Goal: Task Accomplishment & Management: Manage account settings

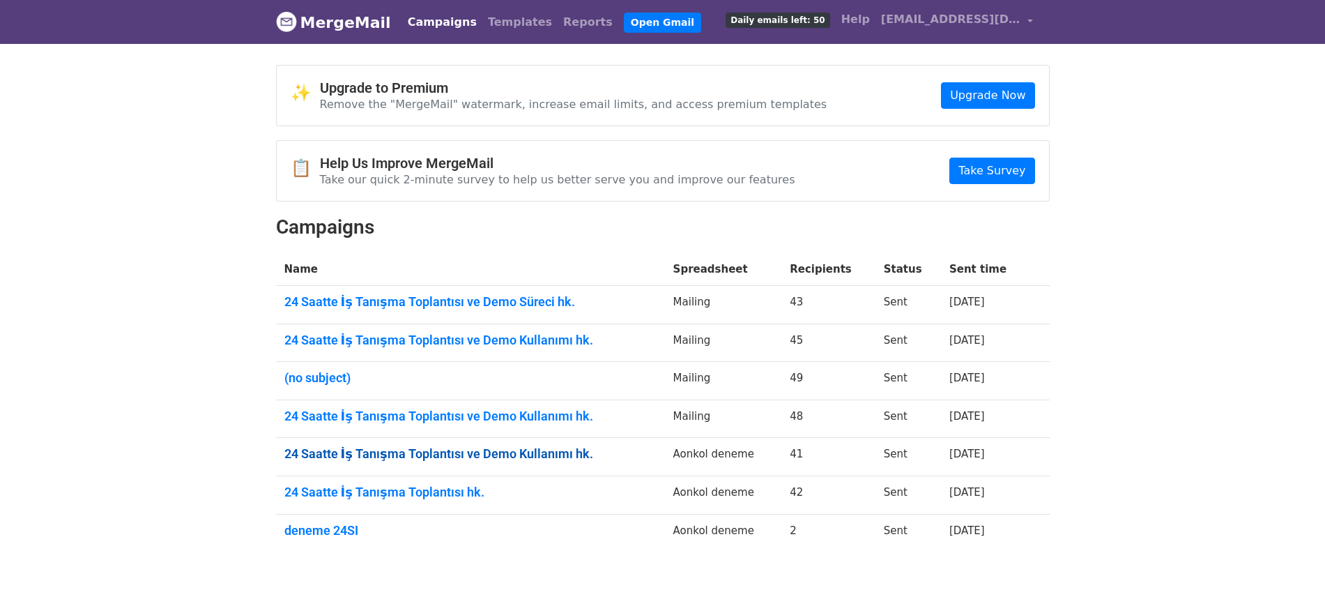
click at [407, 453] on link "24 Saatte İş Tanışma Toplantısı ve Demo Kullanımı hk." at bounding box center [470, 453] width 372 height 15
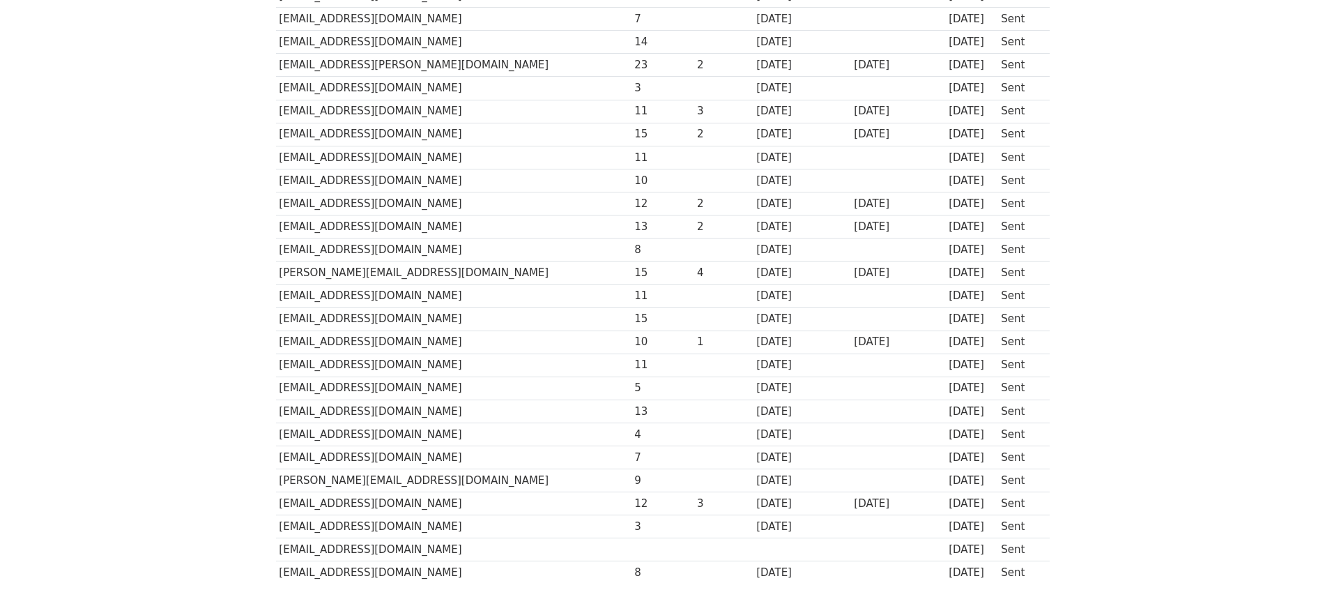
scroll to position [87, 0]
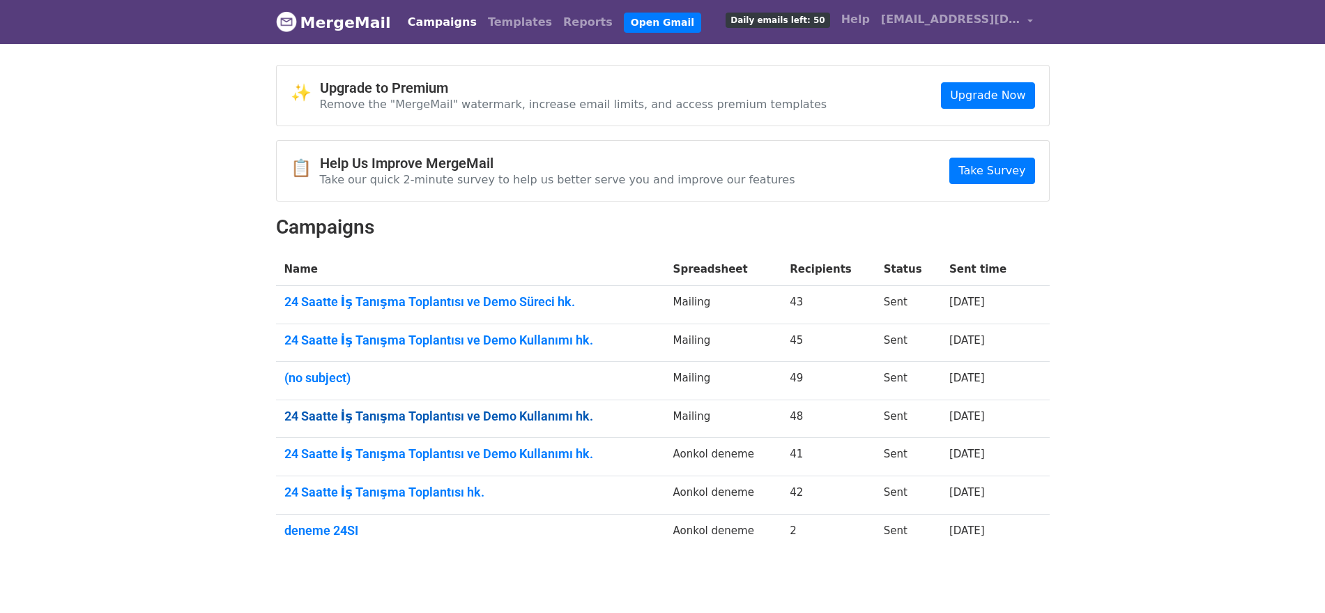
click at [406, 416] on link "24 Saatte İş Tanışma Toplantısı ve Demo Kullanımı hk." at bounding box center [470, 415] width 372 height 15
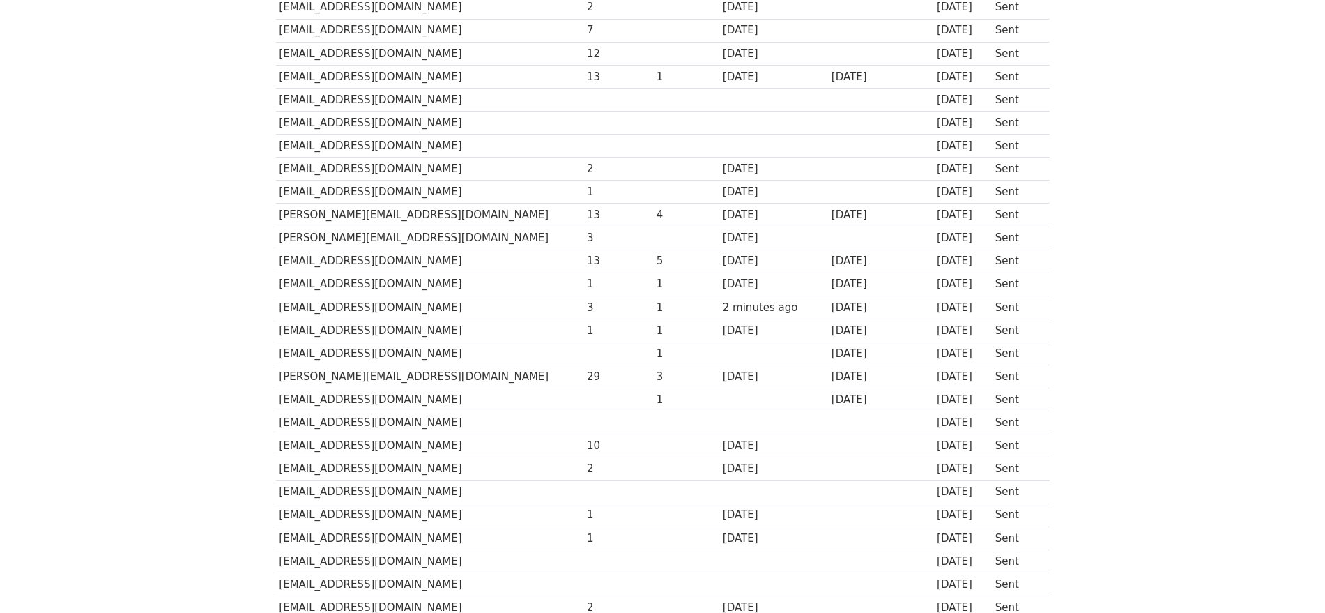
click at [208, 309] on body "MergeMail Campaigns Templates Reports Open Gmail Daily emails left: 50 Help abd…" at bounding box center [662, 374] width 1325 height 1406
click at [224, 376] on body "MergeMail Campaigns Templates Reports Open Gmail Daily emails left: 50 Help abd…" at bounding box center [662, 374] width 1325 height 1406
